Goal: Information Seeking & Learning: Learn about a topic

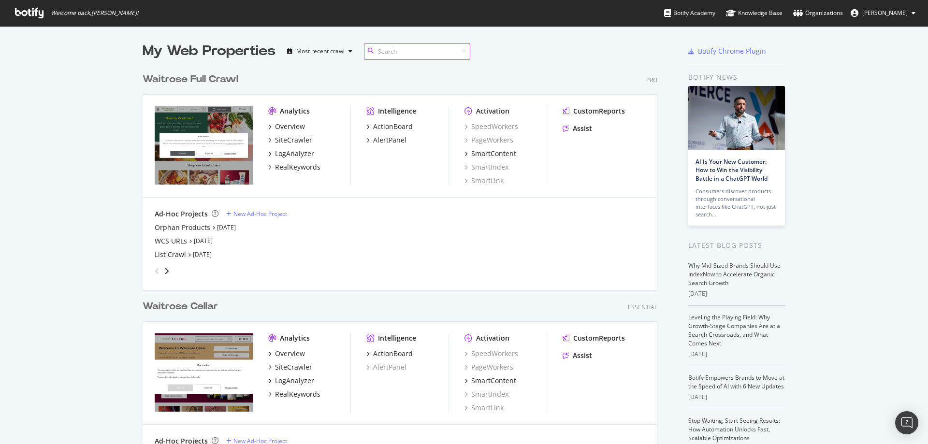
scroll to position [416, 515]
click at [294, 168] on div "RealKeywords" at bounding box center [297, 167] width 45 height 10
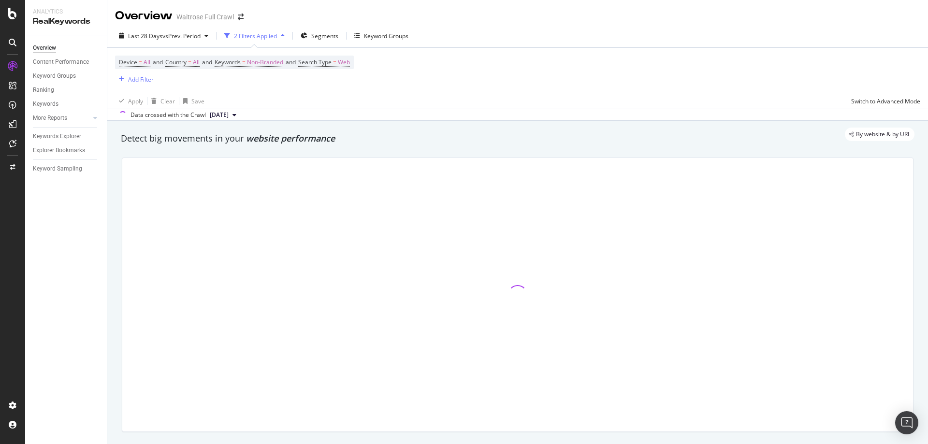
click at [143, 21] on div "Overview" at bounding box center [144, 16] width 58 height 16
click at [150, 39] on span "Last 28 Days" at bounding box center [145, 36] width 34 height 8
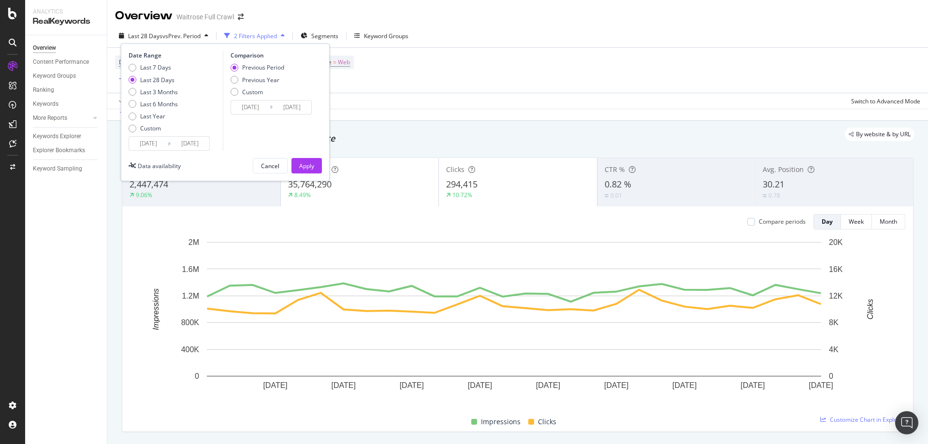
click at [152, 147] on input "[DATE]" at bounding box center [148, 144] width 39 height 14
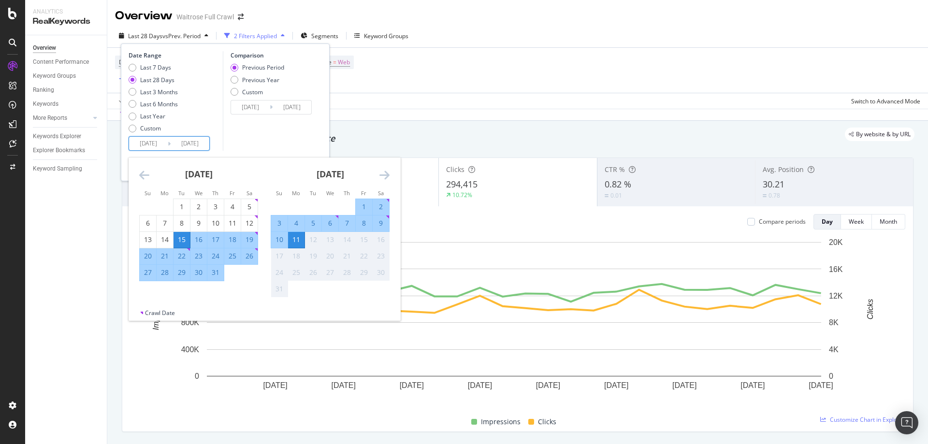
click at [153, 180] on div "[DATE]" at bounding box center [198, 178] width 119 height 41
click at [151, 178] on div "[DATE]" at bounding box center [198, 178] width 119 height 41
click at [150, 178] on div "[DATE]" at bounding box center [198, 178] width 119 height 41
click at [148, 178] on icon "Move backward to switch to the previous month." at bounding box center [144, 175] width 10 height 12
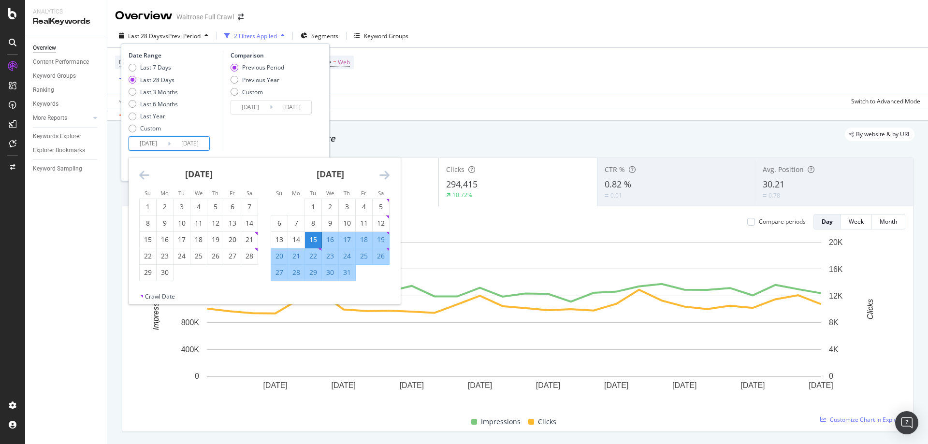
click at [147, 177] on icon "Move backward to switch to the previous month." at bounding box center [144, 175] width 10 height 12
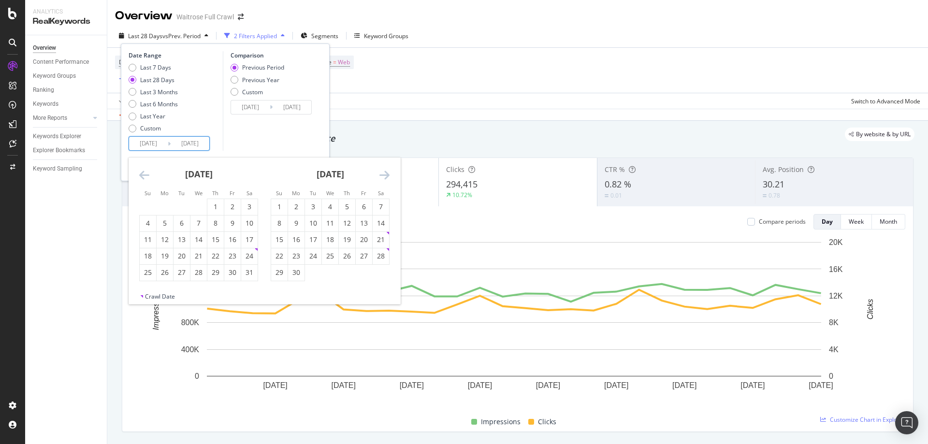
click at [145, 176] on icon "Move backward to switch to the previous month." at bounding box center [144, 175] width 10 height 12
click at [367, 277] on div "28" at bounding box center [364, 273] width 16 height 10
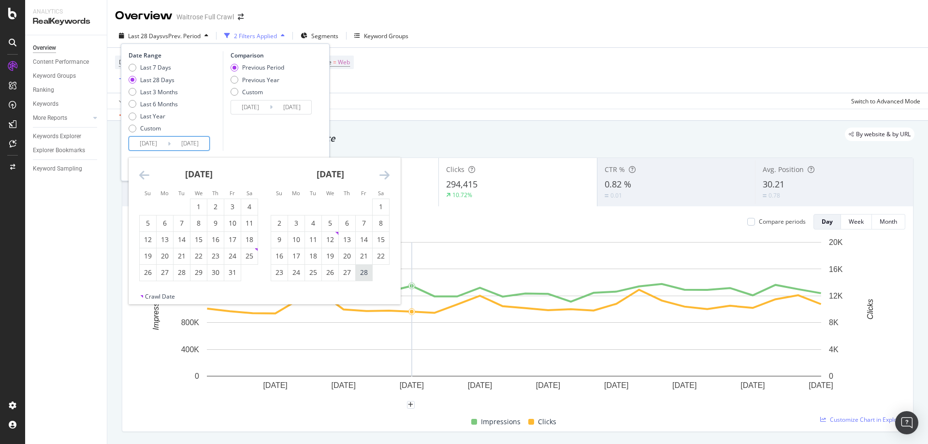
type input "[DATE]"
click at [387, 172] on icon "Move forward to switch to the next month." at bounding box center [384, 175] width 10 height 12
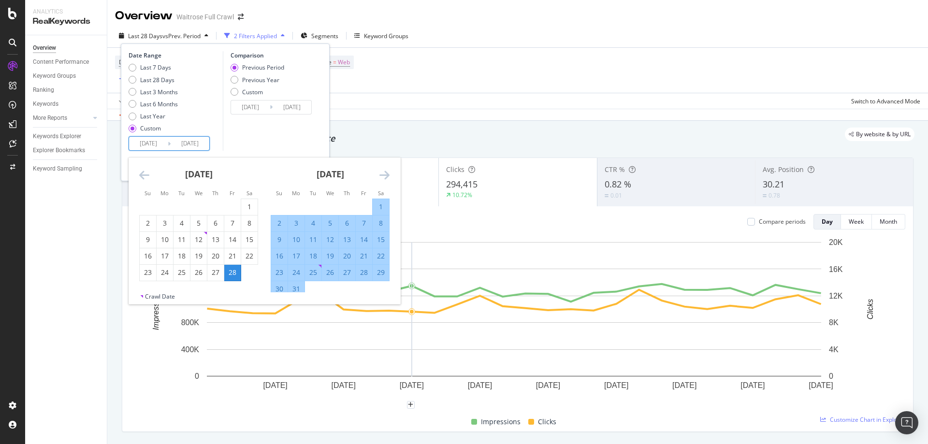
click at [387, 172] on icon "Move forward to switch to the next month." at bounding box center [384, 175] width 10 height 12
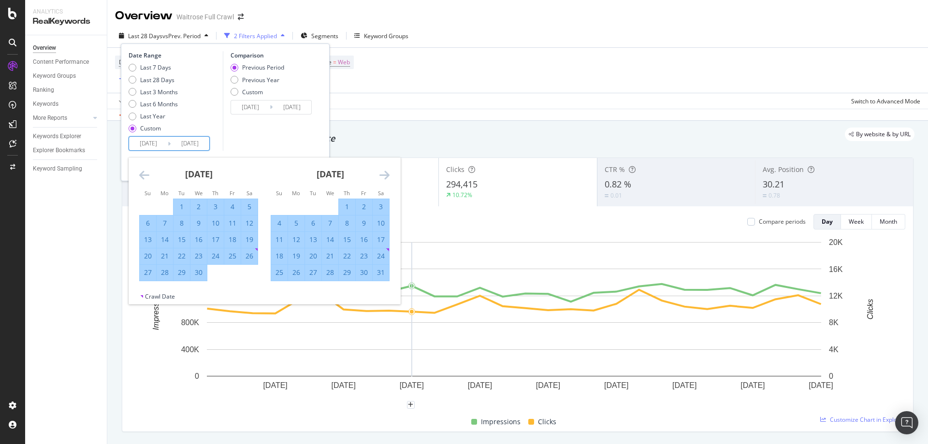
click at [387, 172] on icon "Move forward to switch to the next month." at bounding box center [384, 175] width 10 height 12
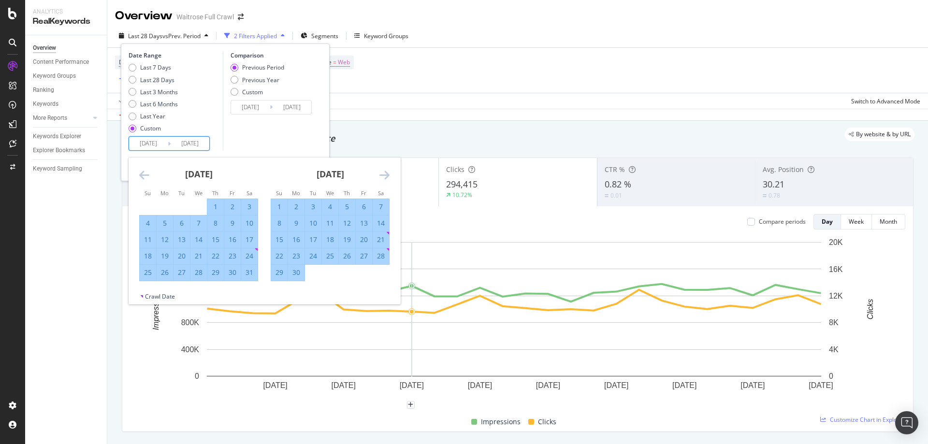
click at [387, 172] on icon "Move forward to switch to the next month." at bounding box center [384, 175] width 10 height 12
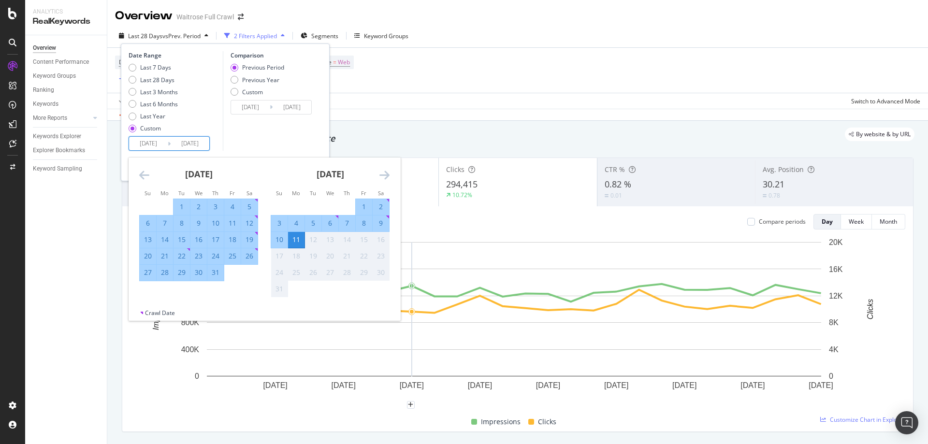
click at [387, 172] on icon "Move forward to switch to the next month." at bounding box center [384, 175] width 10 height 12
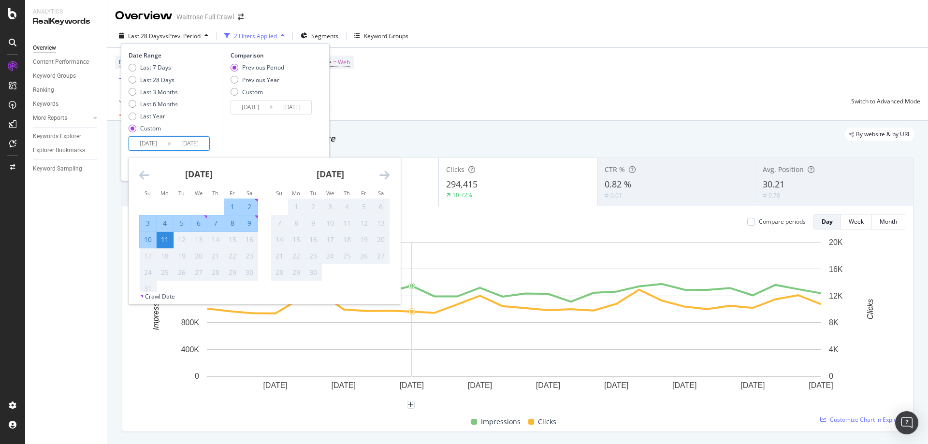
click at [145, 173] on icon "Move backward to switch to the previous month." at bounding box center [144, 175] width 10 height 12
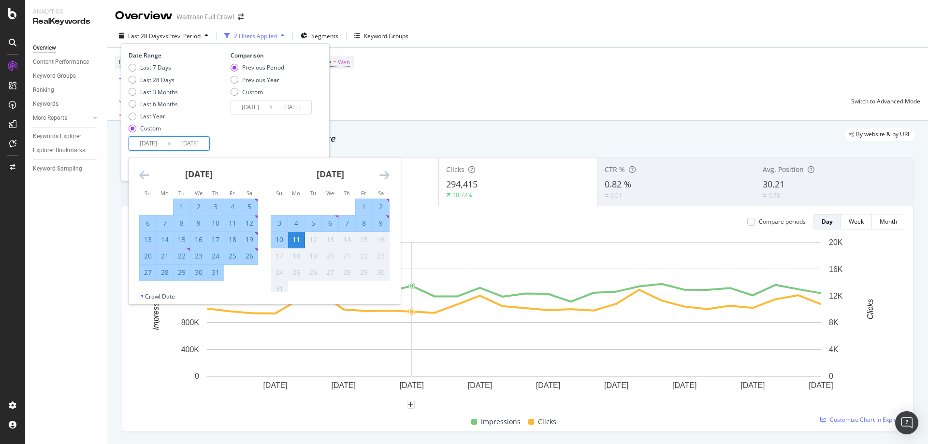
click at [217, 270] on div "31" at bounding box center [215, 273] width 16 height 10
type input "[DATE]"
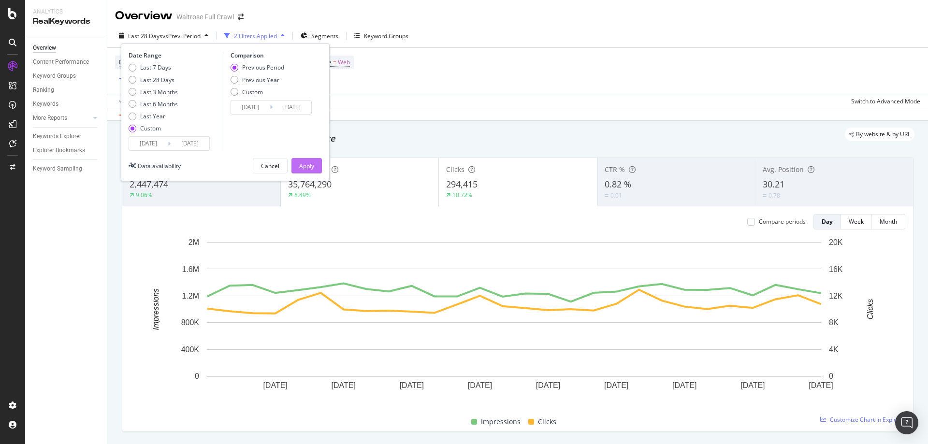
click at [300, 163] on div "Apply" at bounding box center [306, 166] width 15 height 8
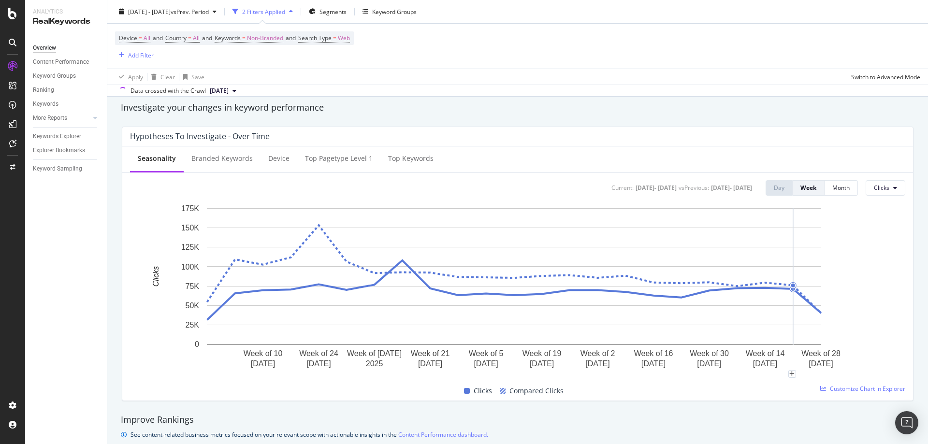
scroll to position [387, 0]
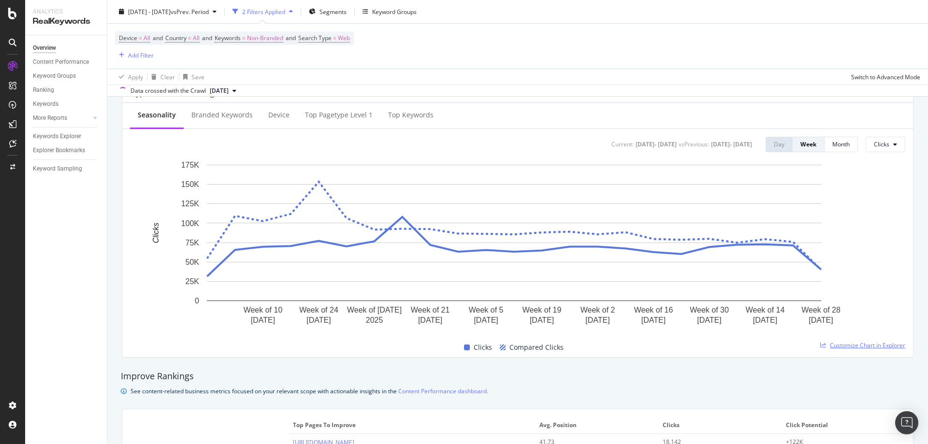
click at [852, 342] on span "Customize Chart in Explorer" at bounding box center [867, 345] width 75 height 8
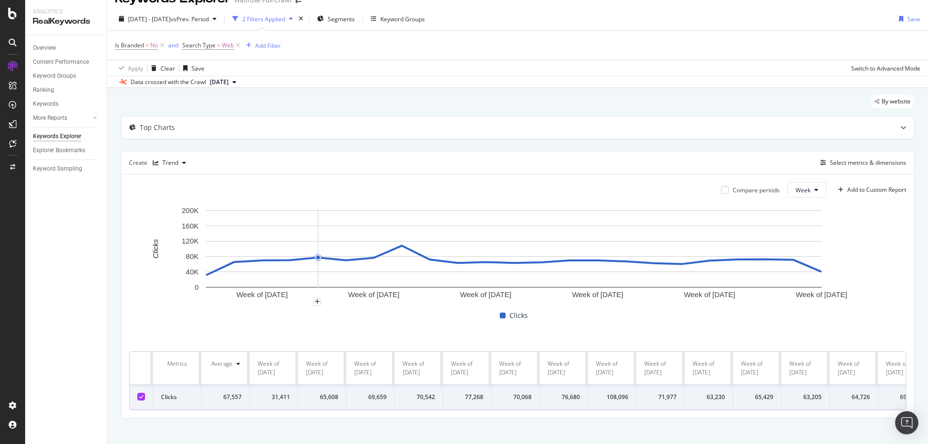
scroll to position [25, 0]
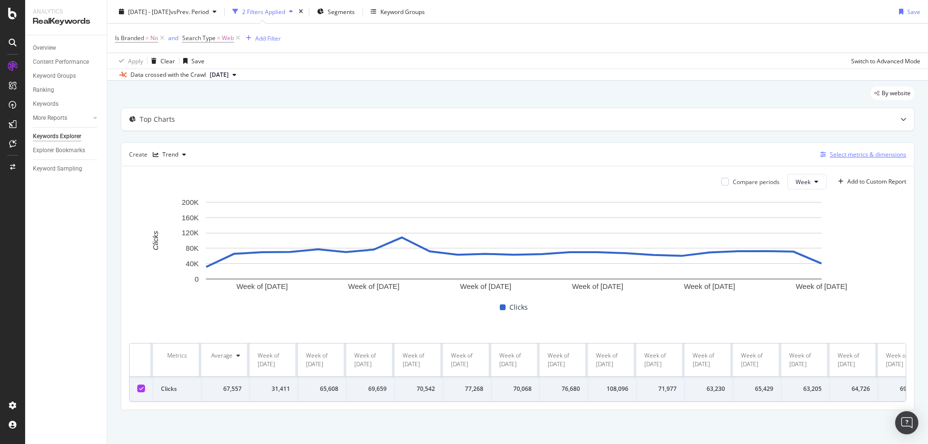
click at [838, 160] on button "Select metrics & dimensions" at bounding box center [861, 155] width 90 height 12
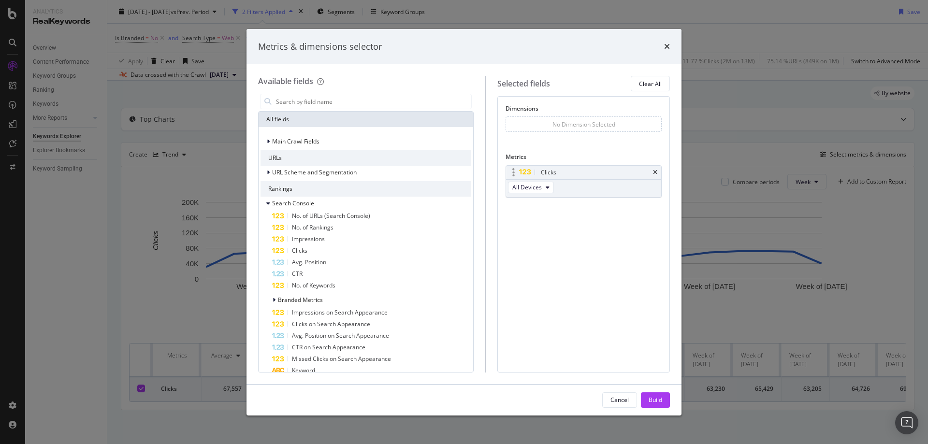
click at [655, 175] on div "Clicks" at bounding box center [583, 173] width 155 height 14
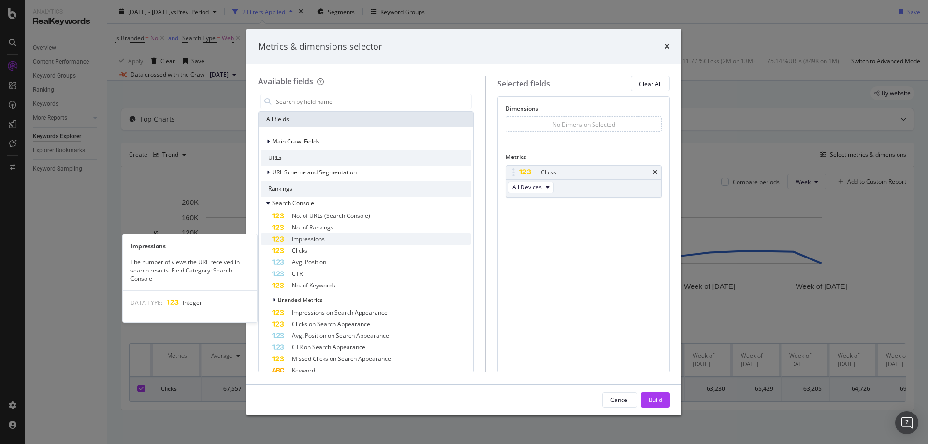
click at [310, 237] on span "Impressions" at bounding box center [308, 239] width 33 height 8
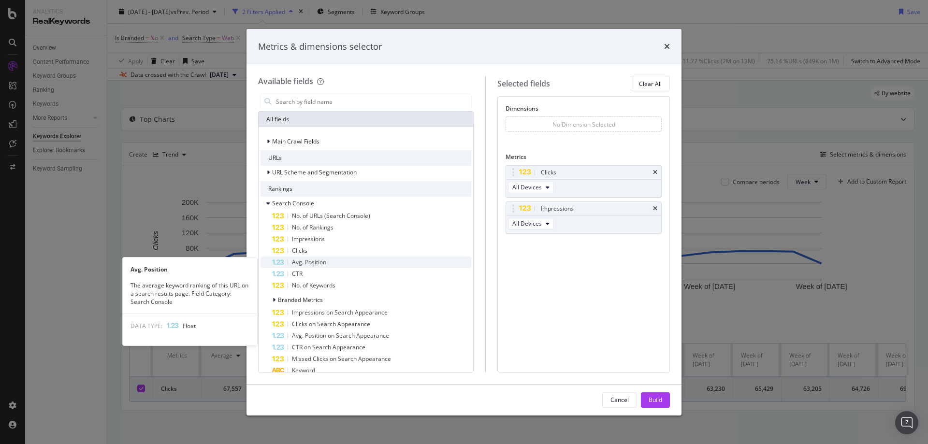
click at [323, 262] on span "Avg. Position" at bounding box center [309, 262] width 34 height 8
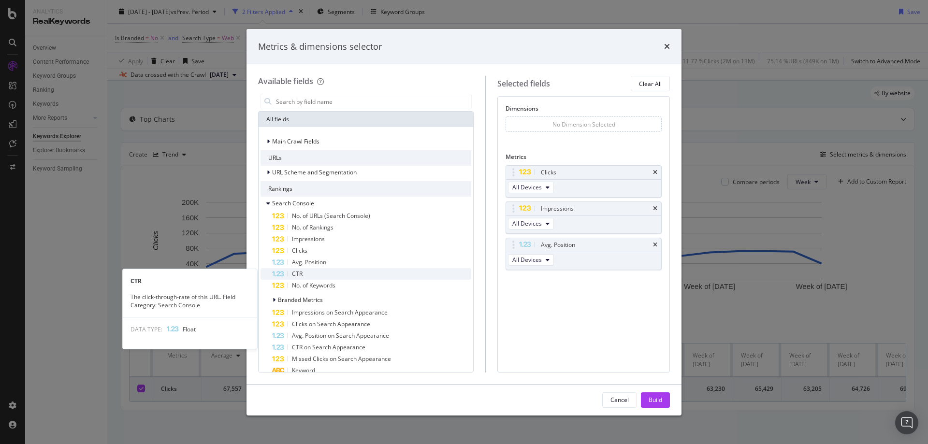
click at [300, 270] on div "CTR" at bounding box center [371, 274] width 199 height 12
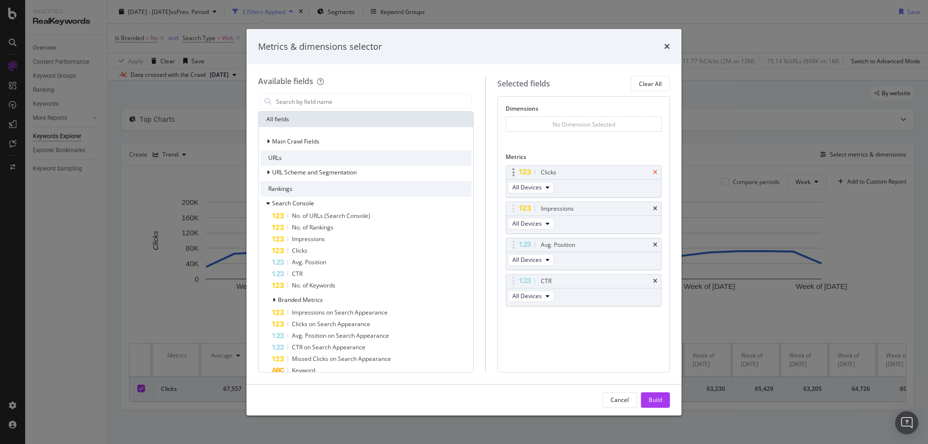
click at [654, 174] on icon "times" at bounding box center [655, 173] width 4 height 6
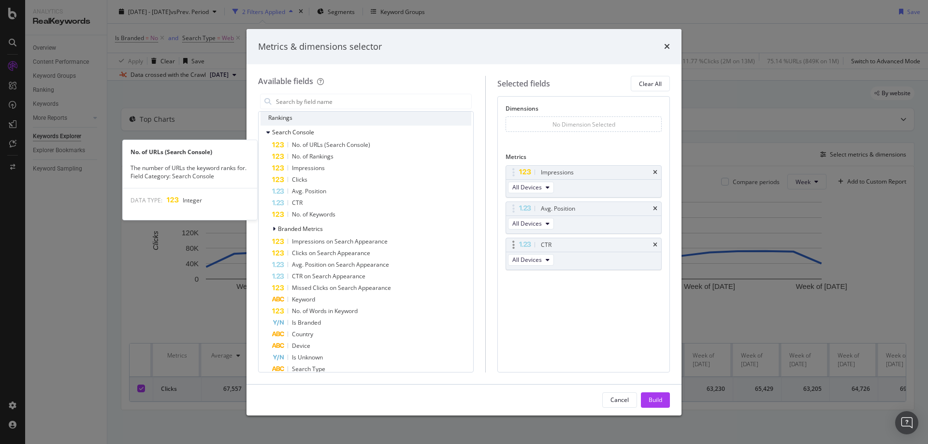
scroll to position [193, 0]
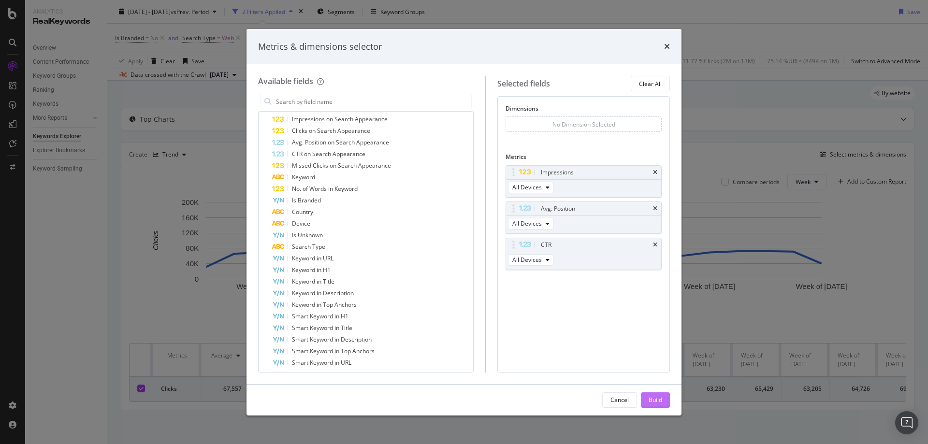
click at [663, 407] on button "Build" at bounding box center [655, 400] width 29 height 15
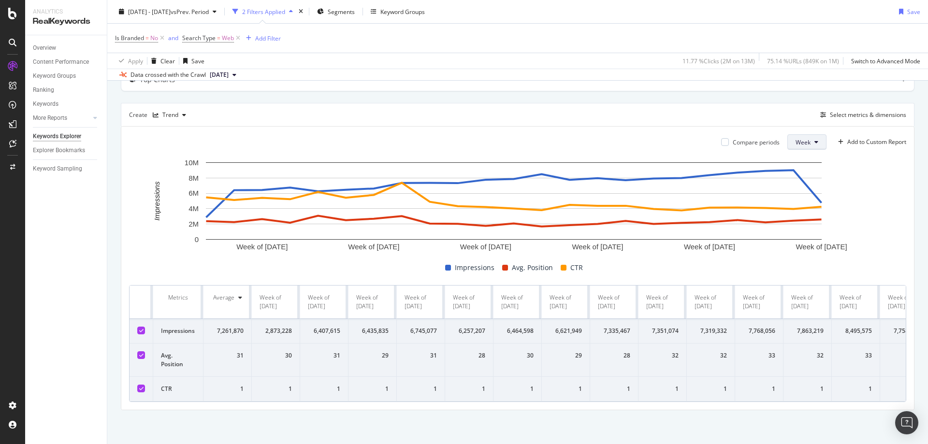
drag, startPoint x: 175, startPoint y: 298, endPoint x: 809, endPoint y: 141, distance: 653.8
click at [809, 141] on button "Week" at bounding box center [806, 141] width 39 height 15
click at [798, 153] on span "Day" at bounding box center [796, 154] width 17 height 9
click at [578, 134] on div "Compare periods Week Add to Custom Report" at bounding box center [517, 141] width 777 height 15
click at [125, 377] on div "Compare periods Week Add to Custom Report Week of [DATE] Week of [DATE] Week of…" at bounding box center [517, 268] width 793 height 283
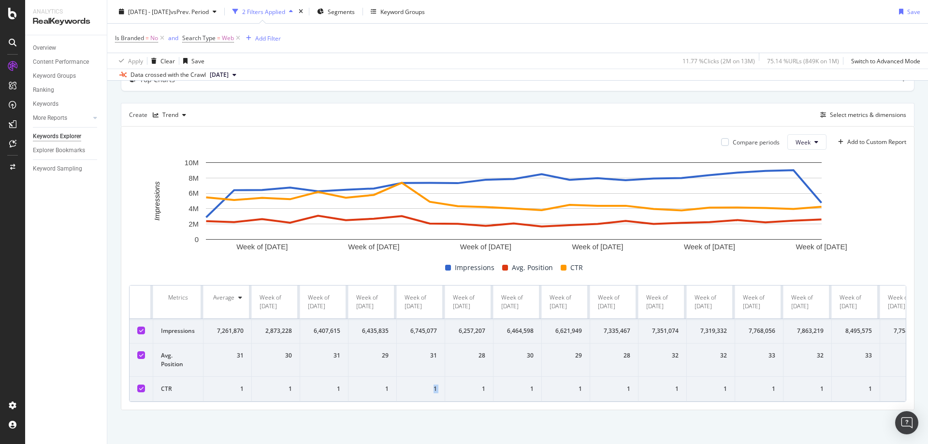
drag, startPoint x: 431, startPoint y: 375, endPoint x: 449, endPoint y: 381, distance: 18.3
click at [459, 377] on tr "CTR 1 1 1 1 1 1 1 1 1 1 1 1 1 1 1 1 1 1 1 1 1 1 1 1" at bounding box center [747, 389] width 1234 height 25
drag, startPoint x: 228, startPoint y: 387, endPoint x: 557, endPoint y: 370, distance: 329.6
click at [538, 377] on tr "CTR 1 1 1 1 1 1 1 1 1 1 1 1 1 1 1 1 1 1 1 1 1 1 1 1" at bounding box center [747, 389] width 1234 height 25
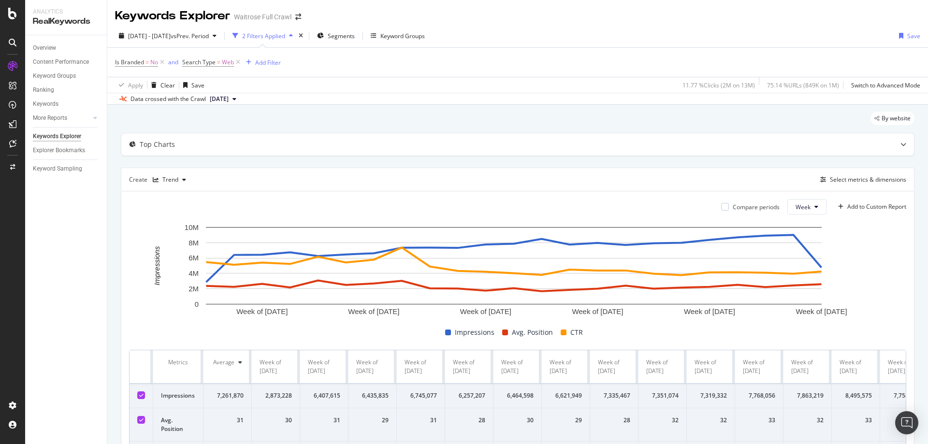
click at [275, 35] on div "2 Filters Applied" at bounding box center [263, 36] width 43 height 8
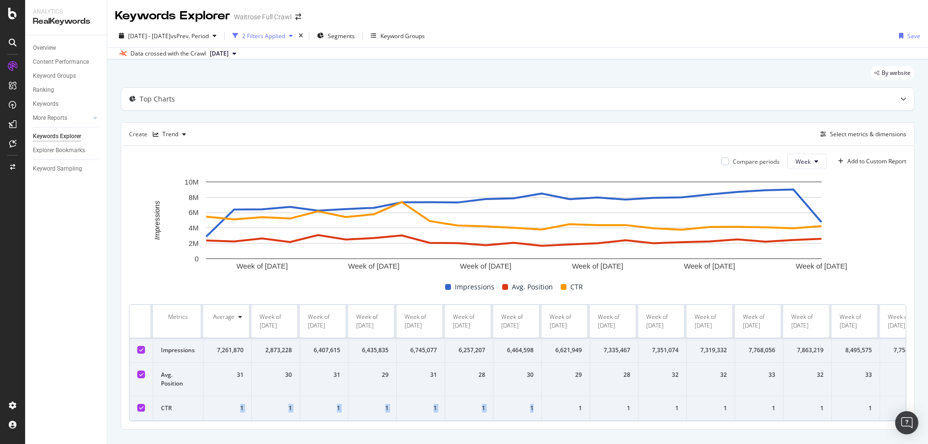
click at [285, 36] on div "2 Filters Applied" at bounding box center [263, 36] width 43 height 8
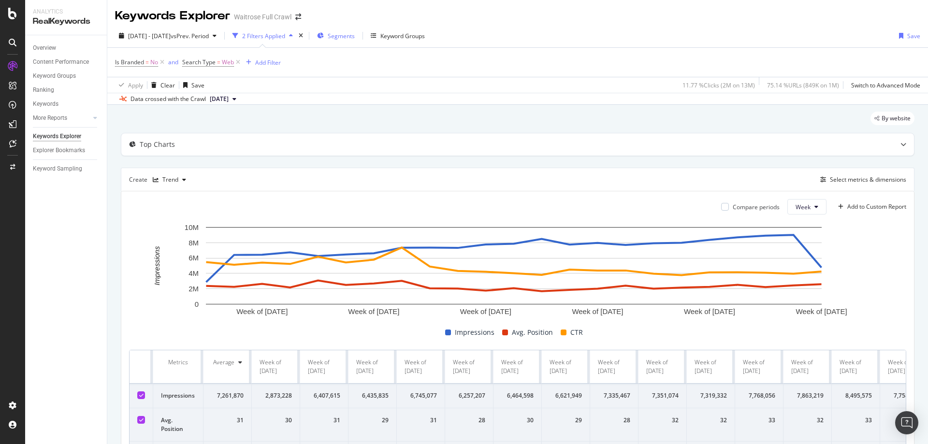
click at [355, 39] on span "Segments" at bounding box center [341, 36] width 27 height 8
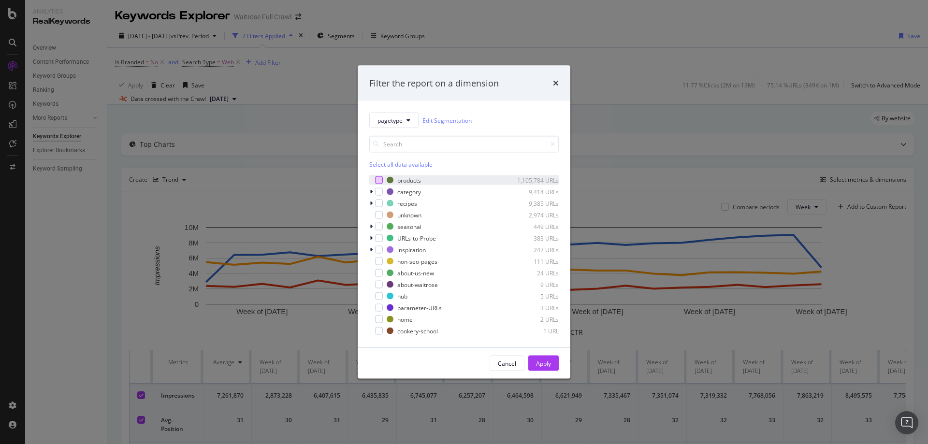
click at [378, 176] on div "modal" at bounding box center [379, 180] width 8 height 8
click at [539, 354] on div "Cancel Apply" at bounding box center [464, 363] width 213 height 31
click at [539, 357] on div "Apply" at bounding box center [543, 363] width 15 height 15
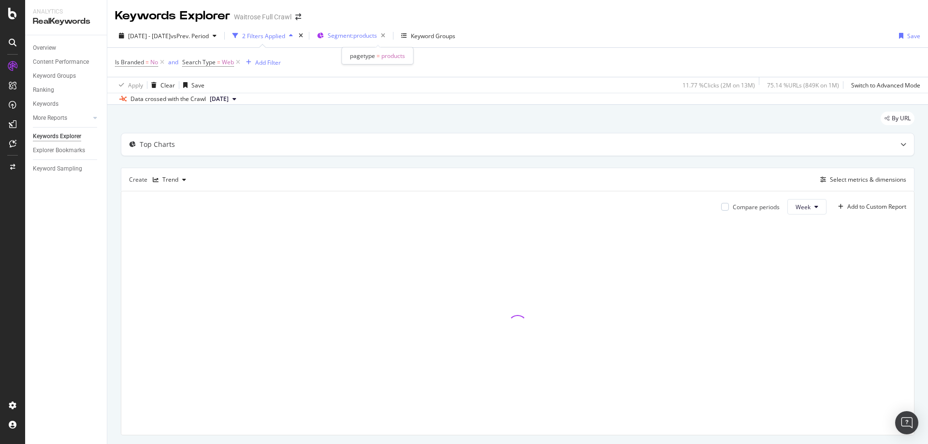
click at [388, 43] on div "Segment: products" at bounding box center [353, 36] width 72 height 15
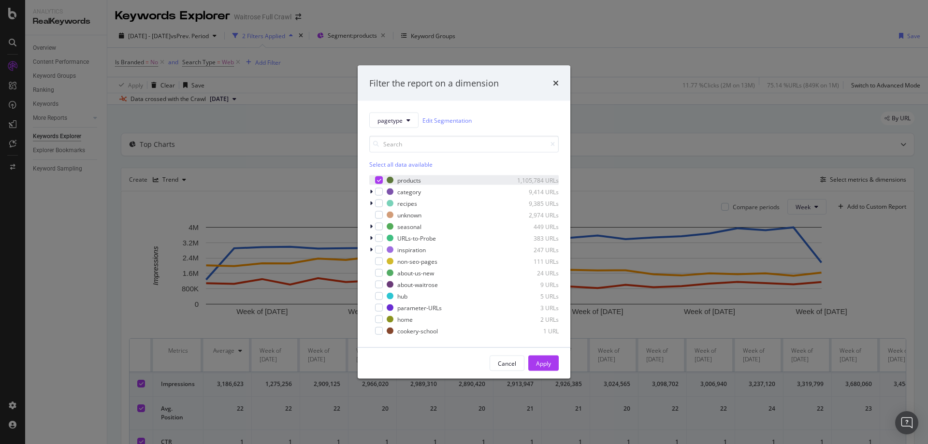
click at [382, 179] on div "modal" at bounding box center [379, 180] width 8 height 8
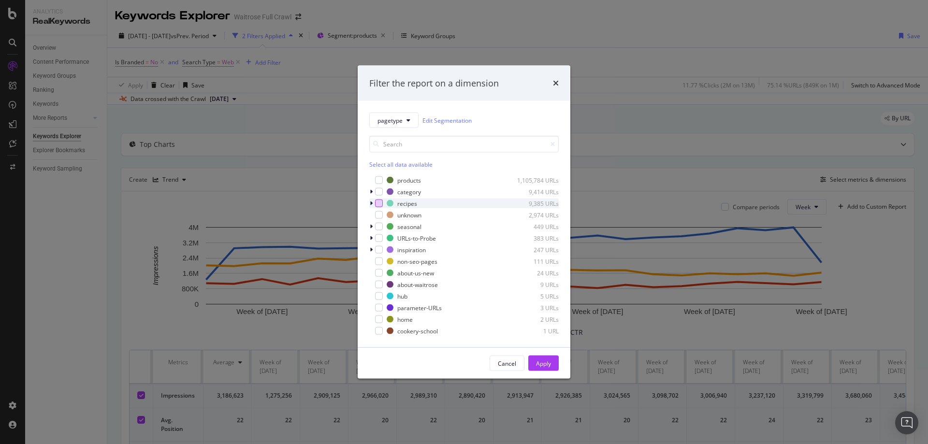
click at [381, 202] on div "modal" at bounding box center [379, 204] width 8 height 8
click at [540, 367] on div "Apply" at bounding box center [543, 363] width 15 height 8
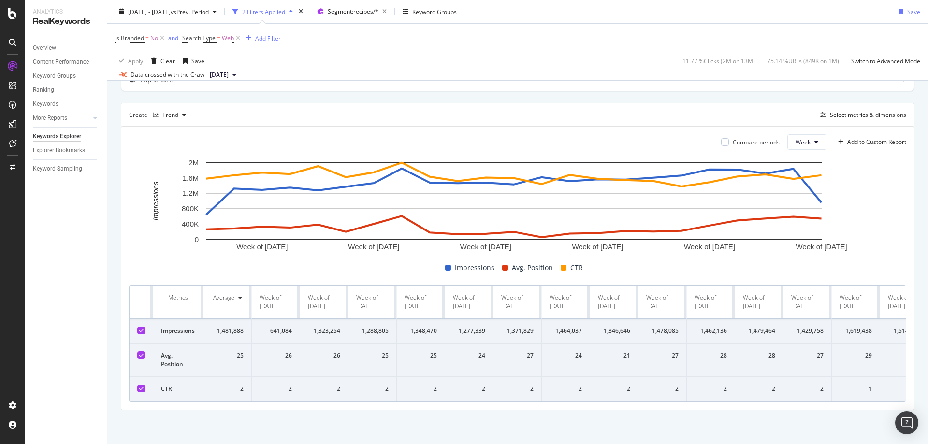
drag, startPoint x: 169, startPoint y: 301, endPoint x: 177, endPoint y: 330, distance: 30.6
click at [195, 351] on td "Avg. Position" at bounding box center [178, 360] width 50 height 33
drag, startPoint x: 165, startPoint y: 316, endPoint x: 178, endPoint y: 322, distance: 14.3
click at [178, 322] on td "Impressions" at bounding box center [178, 331] width 50 height 25
click at [91, 320] on div "Overview Content Performance Keyword Groups Ranking Keywords More Reports Count…" at bounding box center [66, 239] width 82 height 409
